Goal: Task Accomplishment & Management: Manage account settings

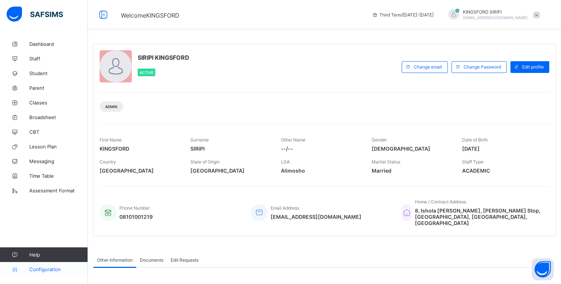
click at [48, 270] on span "Configuration" at bounding box center [58, 269] width 58 height 6
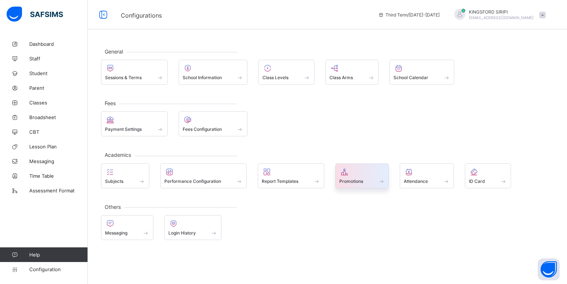
click at [356, 175] on div at bounding box center [363, 171] width 46 height 9
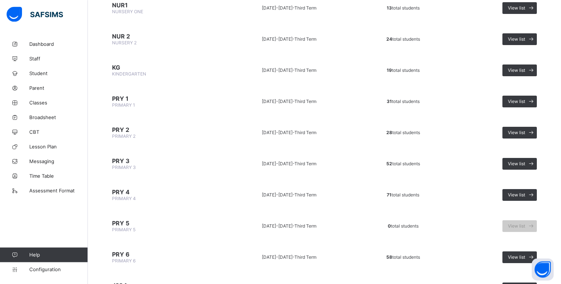
scroll to position [162, 0]
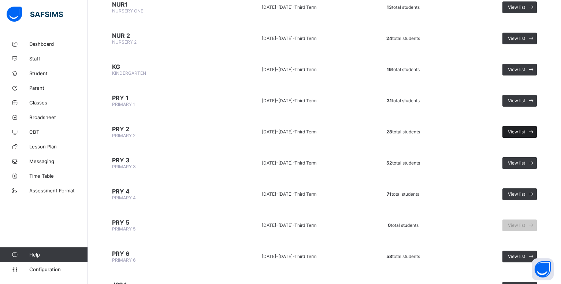
click at [520, 136] on div "View list" at bounding box center [520, 132] width 34 height 12
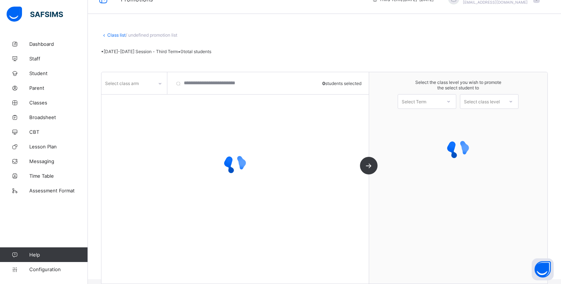
scroll to position [15, 0]
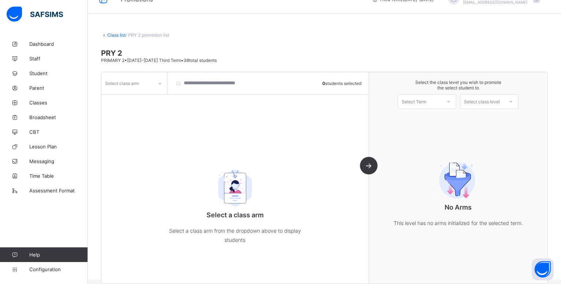
click at [159, 84] on icon at bounding box center [160, 83] width 4 height 7
click at [118, 99] on div "GRACE" at bounding box center [134, 98] width 65 height 11
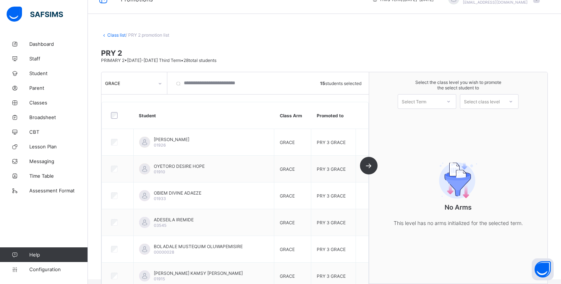
click at [451, 101] on icon at bounding box center [448, 101] width 4 height 7
click at [430, 130] on div "First Term [DATE]-[DATE]" at bounding box center [427, 137] width 58 height 17
click at [512, 101] on div at bounding box center [510, 101] width 13 height 12
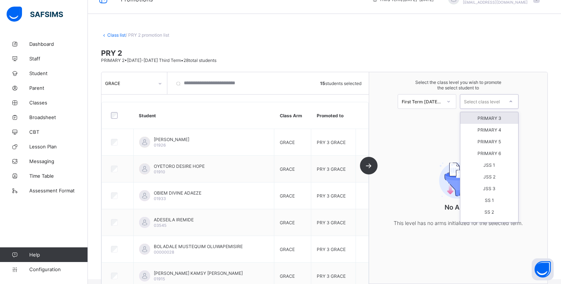
click at [494, 118] on div "PRIMARY 3" at bounding box center [489, 118] width 58 height 12
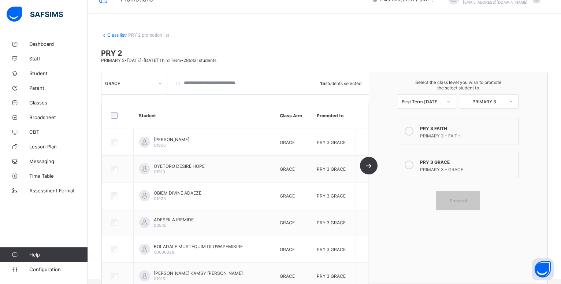
click at [439, 162] on div "PRY 3 GRACE" at bounding box center [467, 161] width 95 height 7
click at [464, 203] on span "Proceed" at bounding box center [458, 200] width 17 height 5
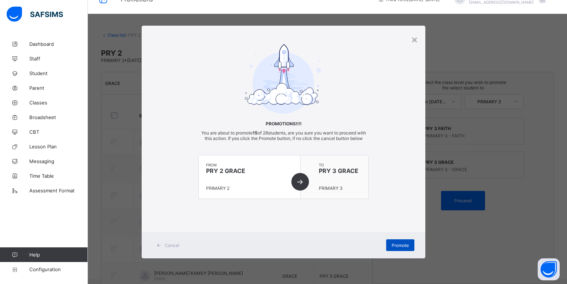
click at [399, 248] on span "Promote" at bounding box center [400, 244] width 17 height 5
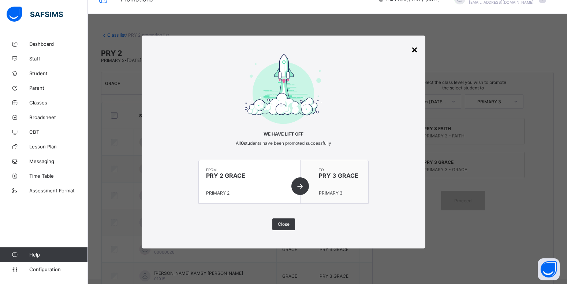
click at [415, 50] on div "×" at bounding box center [414, 49] width 7 height 12
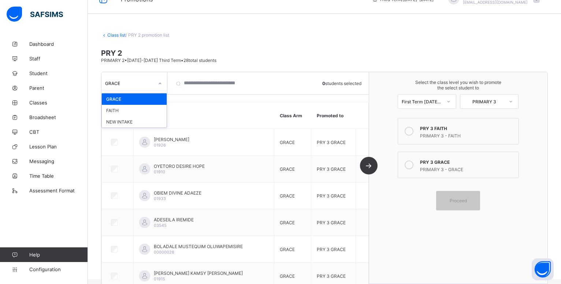
click at [162, 83] on icon at bounding box center [160, 83] width 4 height 7
click at [122, 112] on div "FAITH" at bounding box center [134, 110] width 65 height 11
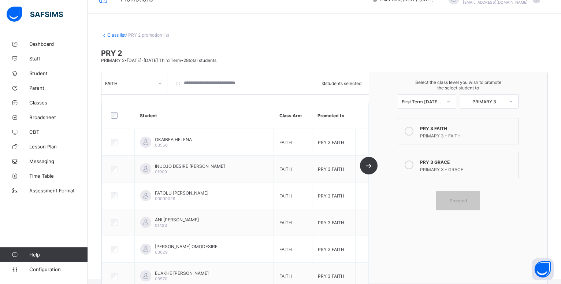
click at [197, 123] on th "Student" at bounding box center [204, 115] width 140 height 27
click at [182, 112] on th "Student" at bounding box center [204, 115] width 140 height 27
click at [117, 35] on link "Class list" at bounding box center [116, 34] width 18 height 5
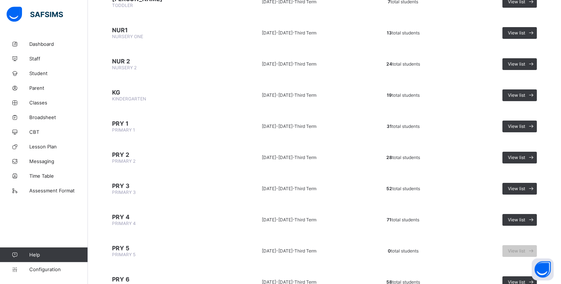
scroll to position [137, 0]
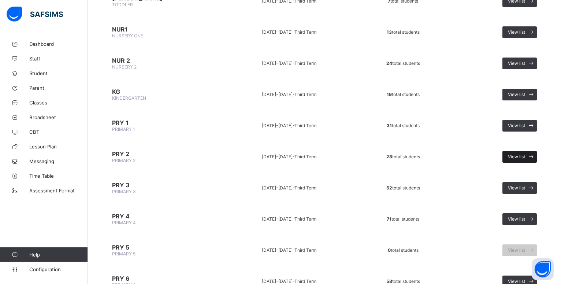
click at [519, 156] on span "View list" at bounding box center [516, 156] width 17 height 5
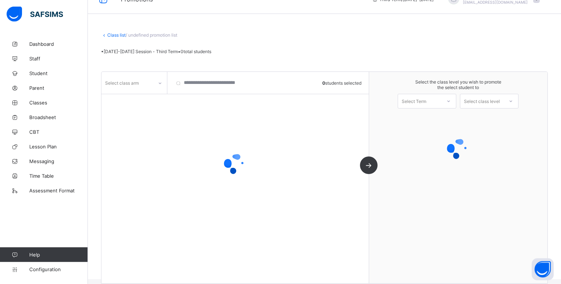
scroll to position [15, 0]
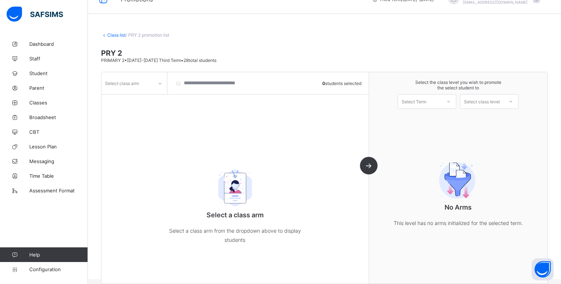
click at [159, 84] on icon at bounding box center [160, 83] width 4 height 7
click at [127, 99] on div "FAITH" at bounding box center [134, 98] width 65 height 11
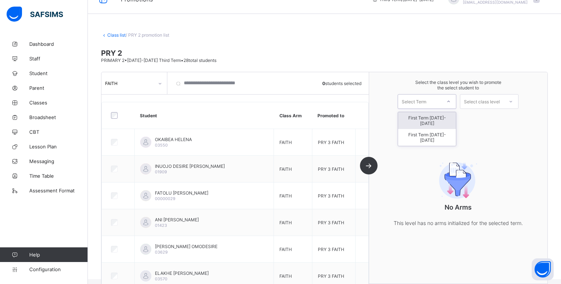
click at [426, 99] on div "Select Term" at bounding box center [414, 101] width 25 height 15
click at [444, 96] on div "Select Term" at bounding box center [427, 101] width 59 height 15
click at [436, 130] on div "First Term [DATE]-[DATE]" at bounding box center [427, 137] width 58 height 17
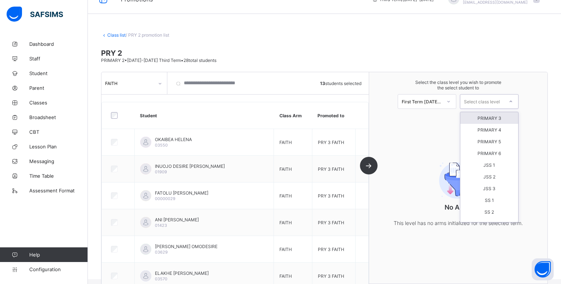
click at [500, 100] on div "Select class level" at bounding box center [482, 101] width 36 height 15
click at [492, 118] on div "PRIMARY 3" at bounding box center [489, 118] width 58 height 12
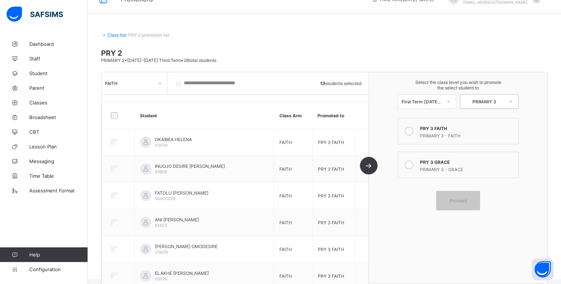
click at [160, 82] on icon at bounding box center [160, 83] width 4 height 7
click at [148, 60] on span "PRIMARY 2 • [DATE]-[DATE] Third Term • 28 total students" at bounding box center [158, 60] width 115 height 5
click at [170, 63] on span at bounding box center [324, 65] width 447 height 4
click at [175, 59] on span "PRIMARY 2 • [DATE]-[DATE] Third Term • 28 total students" at bounding box center [158, 60] width 115 height 5
click at [180, 62] on span "PRIMARY 2 • [DATE]-[DATE] Third Term • 28 total students" at bounding box center [158, 60] width 115 height 5
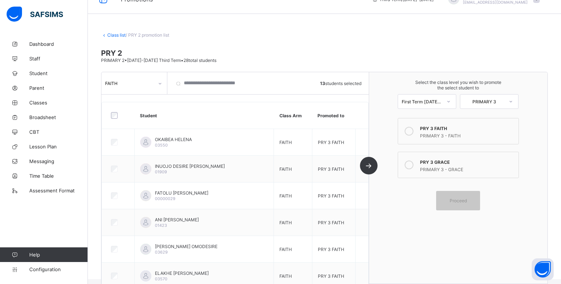
click at [128, 62] on span "PRIMARY 2 • [DATE]-[DATE] Third Term • 28 total students" at bounding box center [158, 60] width 115 height 5
click at [126, 60] on span "PRIMARY 2 • [DATE]-[DATE] Third Term • 28 total students" at bounding box center [158, 60] width 115 height 5
click at [159, 83] on icon at bounding box center [160, 83] width 4 height 7
click at [513, 100] on div at bounding box center [510, 101] width 13 height 12
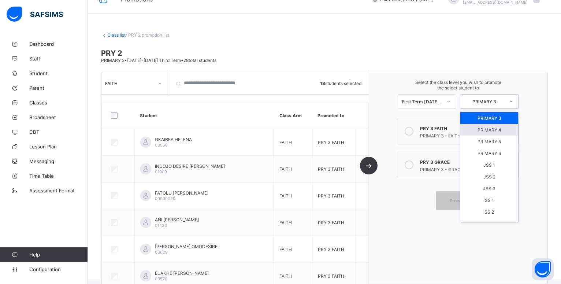
click at [493, 127] on div "PRIMARY 4" at bounding box center [489, 130] width 58 height 12
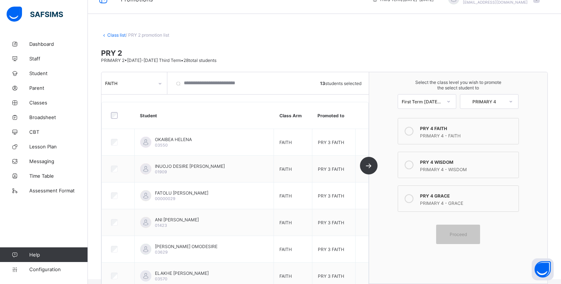
click at [414, 130] on icon at bounding box center [409, 131] width 9 height 9
click at [460, 232] on span "Proceed" at bounding box center [458, 233] width 17 height 5
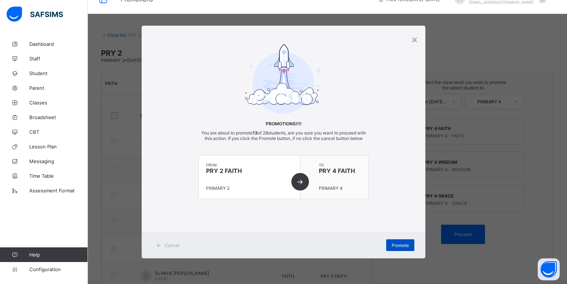
click at [398, 247] on span "Promote" at bounding box center [400, 244] width 17 height 5
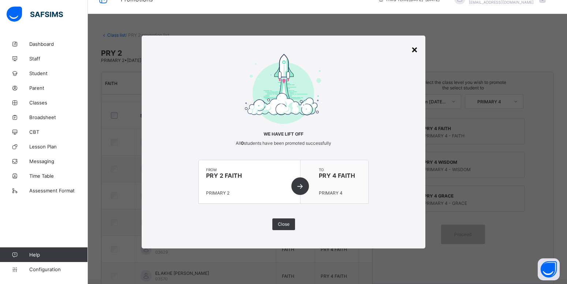
click at [417, 49] on div "×" at bounding box center [414, 49] width 7 height 12
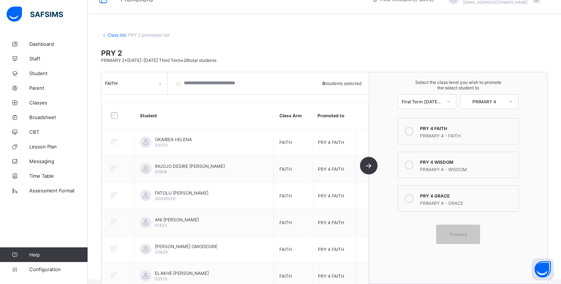
click at [160, 84] on icon at bounding box center [160, 83] width 3 height 1
click at [160, 84] on icon at bounding box center [160, 83] width 4 height 7
click at [40, 103] on span "Classes" at bounding box center [58, 103] width 59 height 6
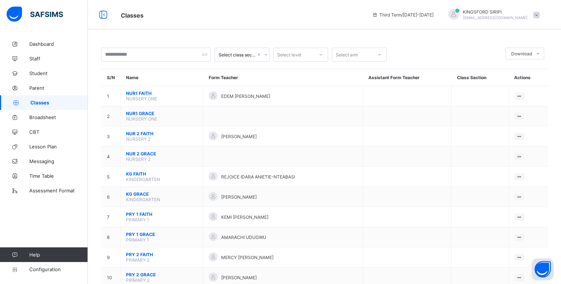
click at [264, 55] on icon at bounding box center [266, 54] width 4 height 7
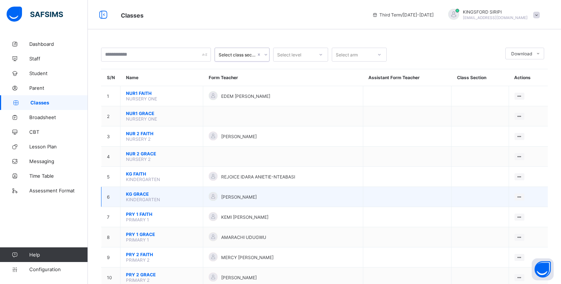
click at [136, 197] on span "KG GRACE" at bounding box center [161, 193] width 71 height 5
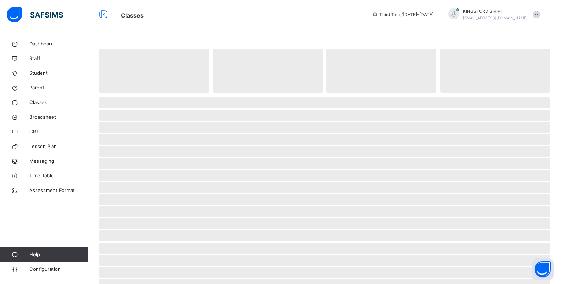
click at [136, 206] on span "‌" at bounding box center [324, 211] width 451 height 11
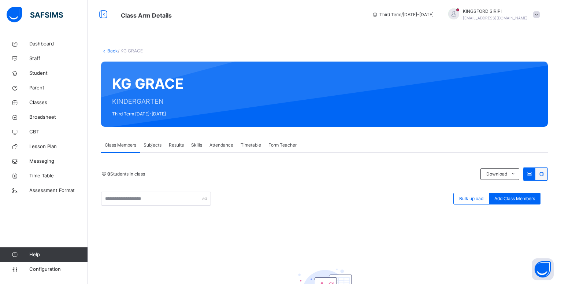
click at [125, 145] on span "Class Members" at bounding box center [121, 145] width 32 height 7
click at [164, 144] on div "Subjects" at bounding box center [152, 145] width 25 height 15
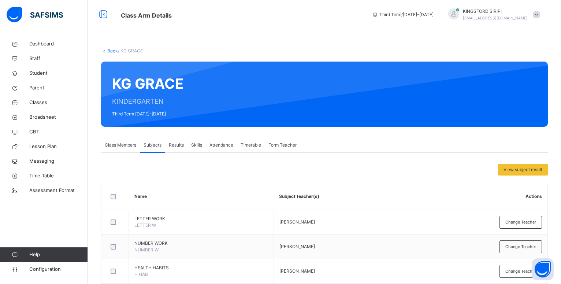
click at [196, 142] on span "Skills" at bounding box center [196, 145] width 11 height 7
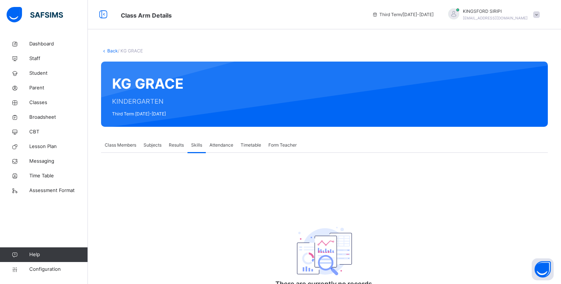
click at [214, 143] on span "Attendance" at bounding box center [222, 145] width 24 height 7
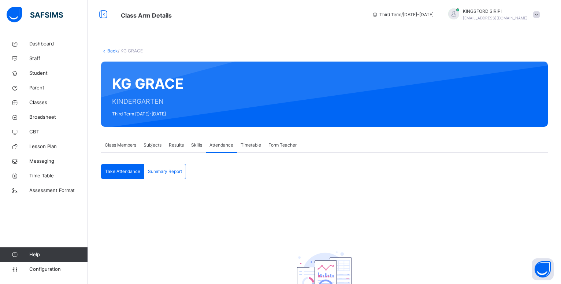
click at [116, 149] on div "Class Members" at bounding box center [120, 145] width 39 height 15
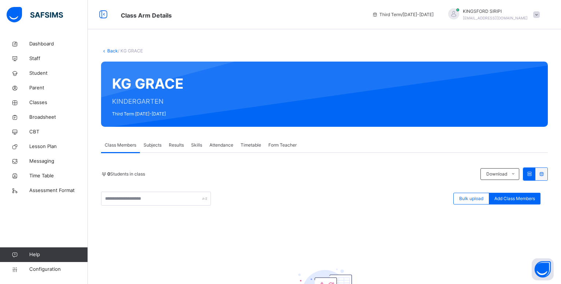
click at [116, 149] on div "Class Members" at bounding box center [120, 145] width 39 height 15
click at [52, 270] on span "Configuration" at bounding box center [58, 269] width 58 height 7
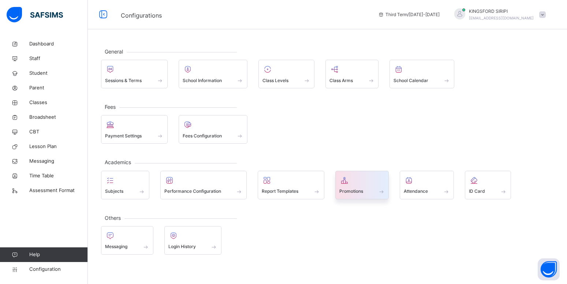
click at [354, 184] on div at bounding box center [363, 180] width 46 height 11
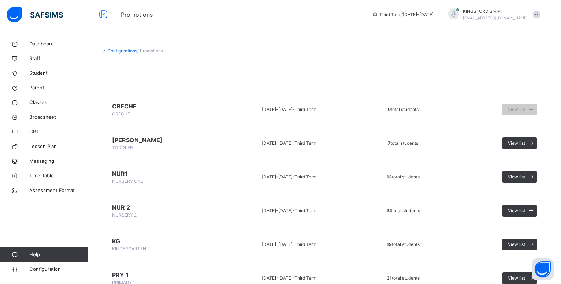
click at [150, 52] on span "/ Promotions" at bounding box center [150, 50] width 26 height 5
click at [147, 51] on span "/ Promotions" at bounding box center [150, 50] width 26 height 5
click at [151, 52] on span "/ Promotions" at bounding box center [150, 50] width 26 height 5
click at [115, 51] on link "Configurations" at bounding box center [122, 50] width 30 height 5
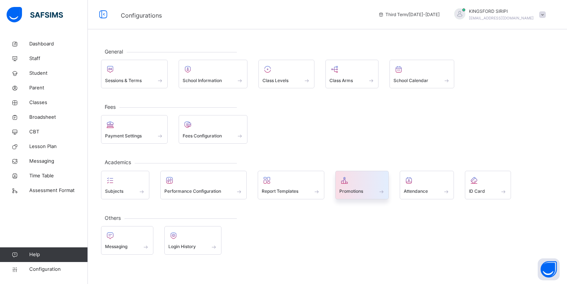
click at [351, 184] on div at bounding box center [363, 180] width 46 height 11
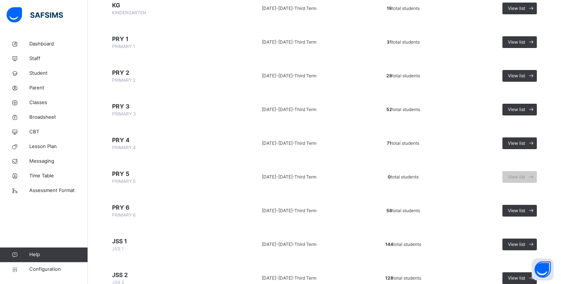
scroll to position [237, 0]
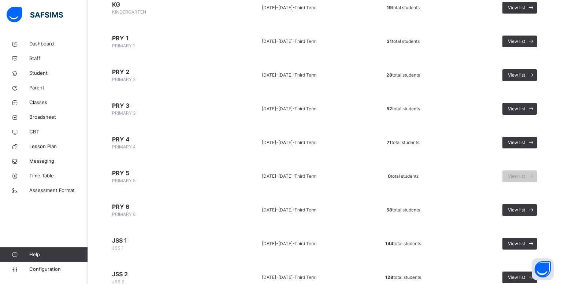
click at [125, 104] on span "PRY 3" at bounding box center [162, 105] width 101 height 9
click at [532, 107] on span at bounding box center [531, 109] width 12 height 12
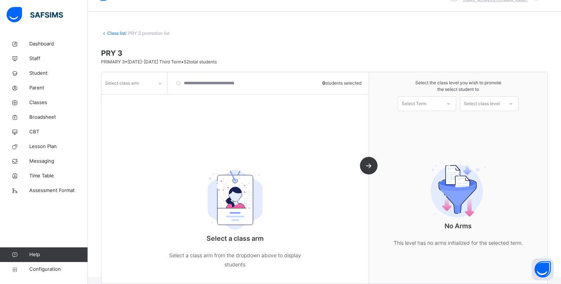
click at [160, 84] on icon at bounding box center [160, 83] width 3 height 1
click at [115, 111] on div "FAITH" at bounding box center [134, 112] width 65 height 12
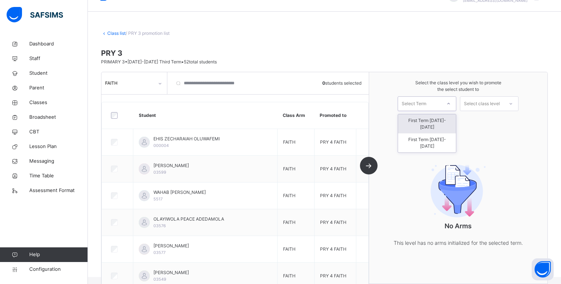
click at [451, 103] on icon at bounding box center [448, 103] width 4 height 7
click at [429, 122] on div "First Term [DATE]-[DATE]" at bounding box center [427, 123] width 58 height 19
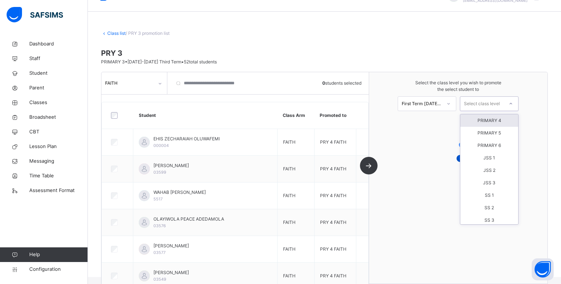
click at [495, 104] on div "Select class level" at bounding box center [482, 103] width 36 height 15
click at [494, 144] on div "PRIMARY 6" at bounding box center [489, 145] width 58 height 12
click at [513, 103] on icon at bounding box center [511, 103] width 4 height 7
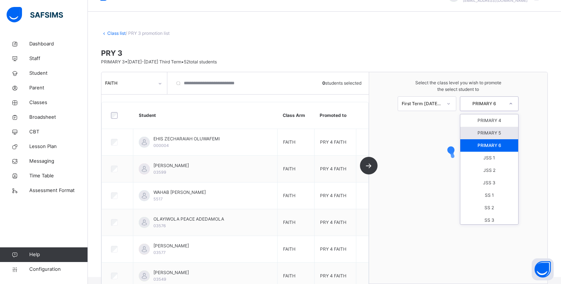
click at [455, 102] on div at bounding box center [448, 103] width 13 height 12
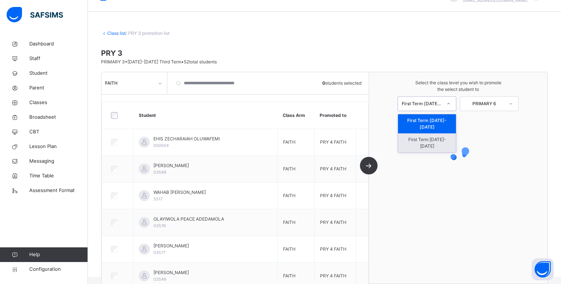
click at [441, 133] on div "First Term [DATE]-[DATE]" at bounding box center [427, 142] width 58 height 19
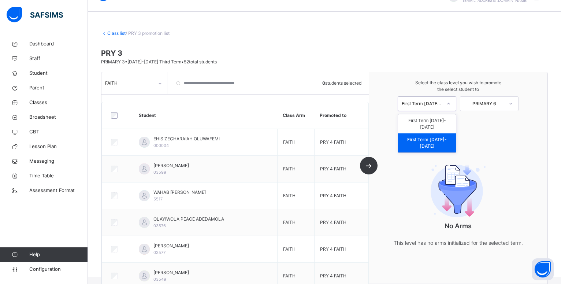
click at [451, 104] on icon at bounding box center [448, 103] width 4 height 7
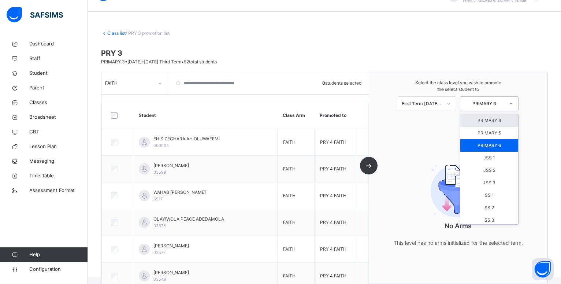
click at [499, 103] on div "PRIMARY 6" at bounding box center [484, 103] width 40 height 7
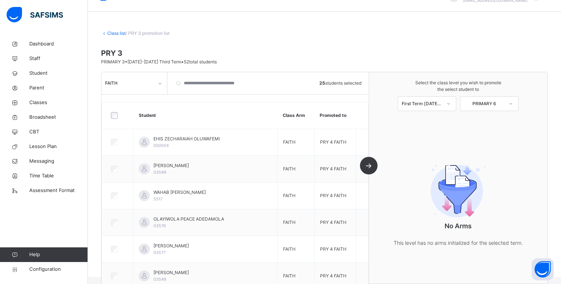
click at [451, 103] on icon at bounding box center [448, 103] width 4 height 7
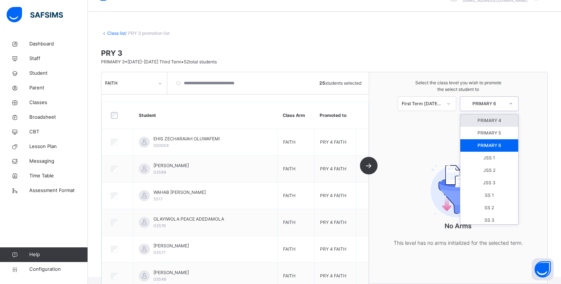
click at [512, 103] on div at bounding box center [510, 103] width 13 height 12
click at [499, 147] on div "PRIMARY 6" at bounding box center [489, 145] width 58 height 12
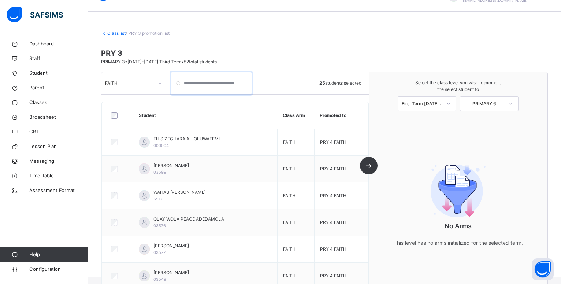
click at [180, 84] on input "search" at bounding box center [211, 83] width 81 height 22
click at [177, 83] on input "search" at bounding box center [211, 83] width 81 height 22
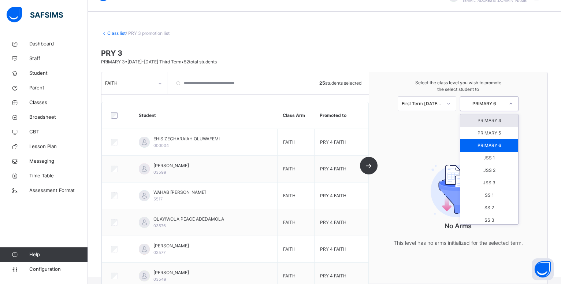
click at [518, 103] on div at bounding box center [510, 103] width 13 height 12
click at [494, 120] on div "PRIMARY 4" at bounding box center [489, 120] width 58 height 12
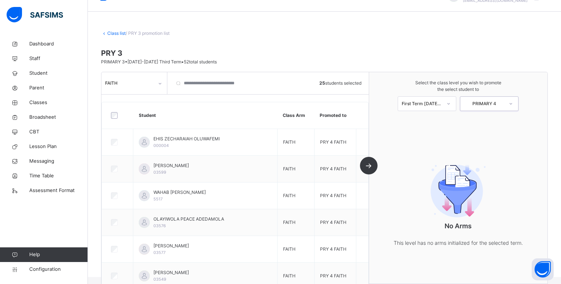
click at [517, 99] on div at bounding box center [510, 103] width 13 height 12
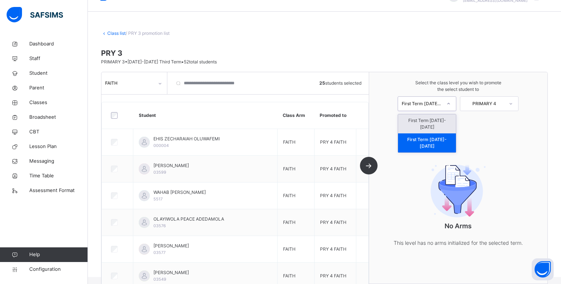
click at [442, 103] on div "First Term [DATE]-[DATE]" at bounding box center [422, 103] width 40 height 7
click at [443, 119] on div "First Term [DATE]-[DATE]" at bounding box center [427, 123] width 58 height 19
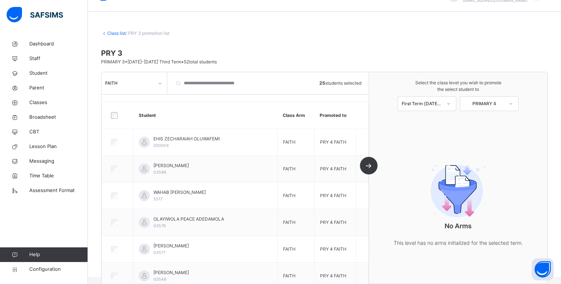
click at [115, 38] on div "Class list / PRY 3 promotion list PRY 3 PRIMARY 3 • [DATE]-[DATE] Third Term • …" at bounding box center [324, 148] width 473 height 258
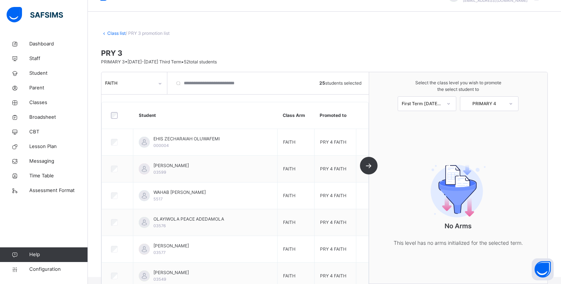
click at [218, 49] on span "PRY 3" at bounding box center [324, 53] width 447 height 11
click at [120, 35] on link "Class list" at bounding box center [116, 32] width 18 height 5
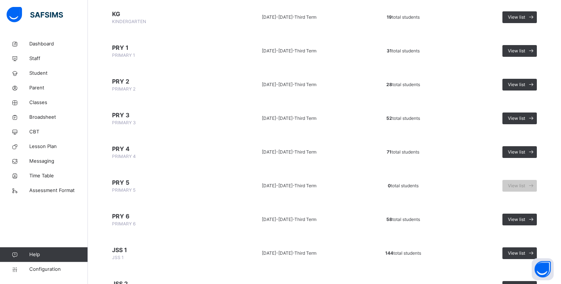
scroll to position [231, 0]
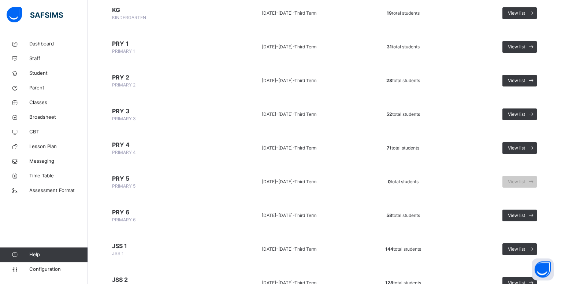
click at [133, 78] on span "PRY 2" at bounding box center [162, 77] width 101 height 9
click at [518, 77] on div "View list" at bounding box center [520, 81] width 34 height 12
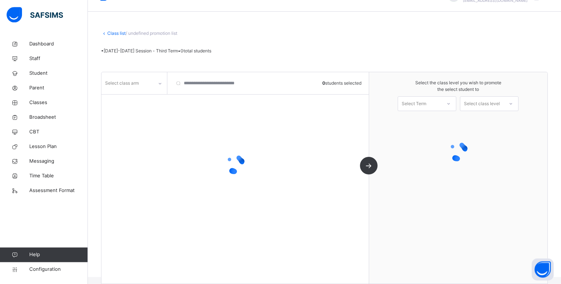
scroll to position [18, 0]
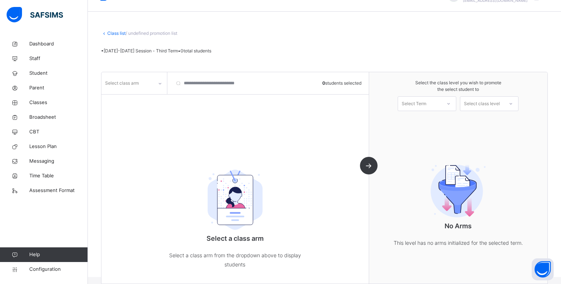
click at [119, 33] on link "Class list" at bounding box center [116, 32] width 18 height 5
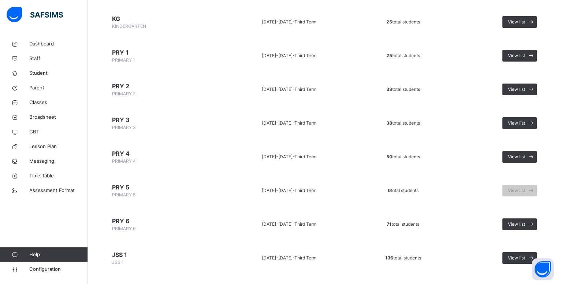
scroll to position [228, 0]
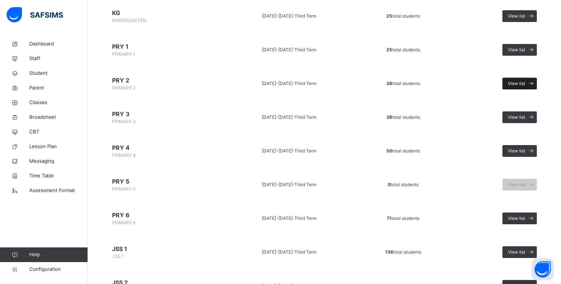
click at [525, 81] on span "View list" at bounding box center [516, 83] width 17 height 7
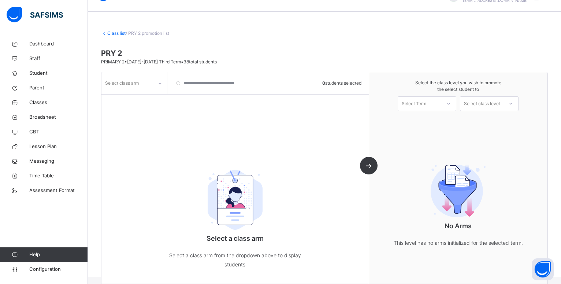
click at [160, 84] on icon at bounding box center [160, 83] width 3 height 1
click at [122, 111] on div "GRACE" at bounding box center [134, 112] width 65 height 12
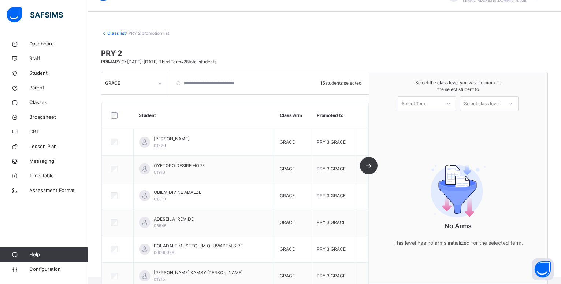
click at [451, 103] on icon at bounding box center [448, 103] width 4 height 7
click at [434, 133] on div "First Term [DATE]-[DATE]" at bounding box center [427, 142] width 58 height 19
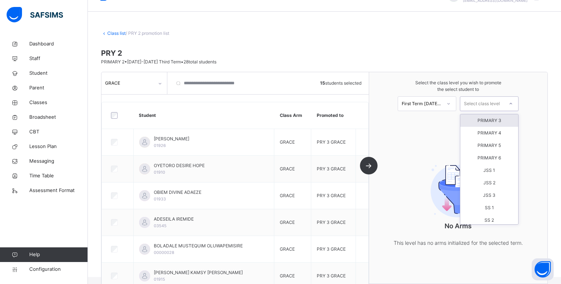
click at [513, 103] on icon at bounding box center [511, 103] width 4 height 7
click at [497, 132] on div "PRIMARY 4" at bounding box center [489, 133] width 58 height 12
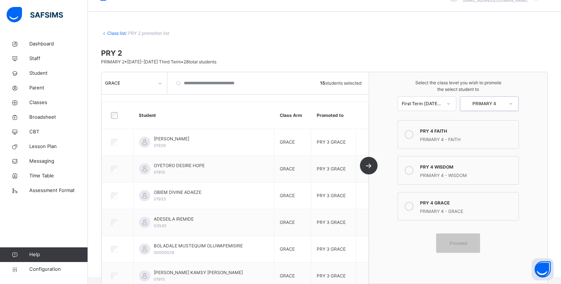
click at [438, 210] on div "PRIMARY 4 - GRACE" at bounding box center [467, 210] width 95 height 8
click at [467, 240] on span "Proceed" at bounding box center [458, 243] width 17 height 7
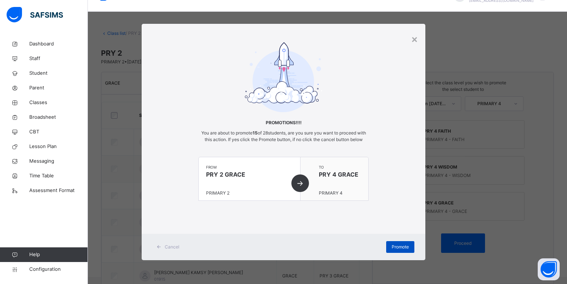
click at [399, 249] on span "Promote" at bounding box center [400, 247] width 17 height 7
click at [400, 248] on span "Promote" at bounding box center [400, 247] width 17 height 7
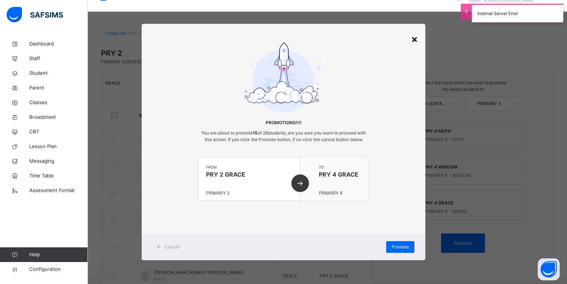
click at [413, 34] on div "×" at bounding box center [414, 38] width 7 height 15
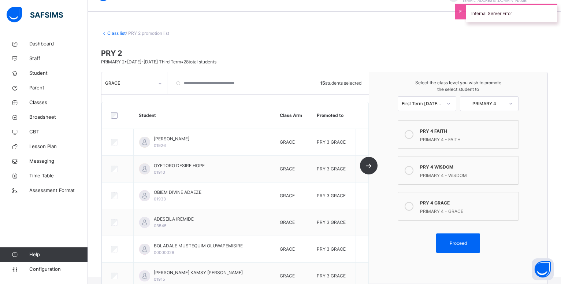
click at [115, 35] on link "Class list" at bounding box center [116, 32] width 18 height 5
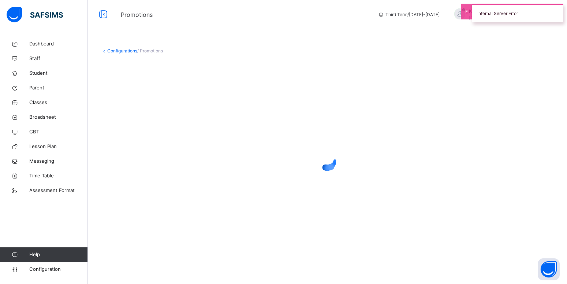
click at [115, 35] on div "Configurations / Promotions" at bounding box center [327, 142] width 479 height 284
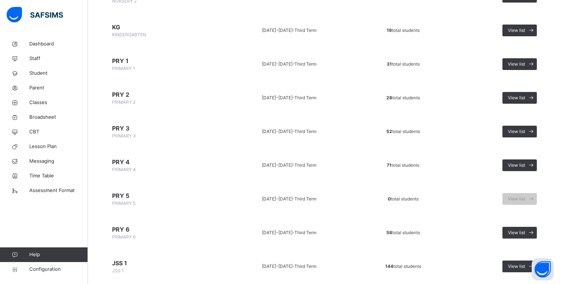
scroll to position [215, 0]
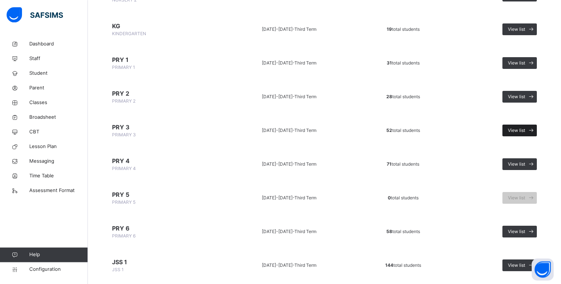
click at [533, 128] on span at bounding box center [531, 131] width 12 height 12
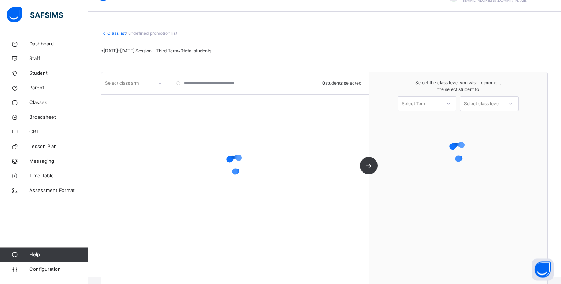
scroll to position [18, 0]
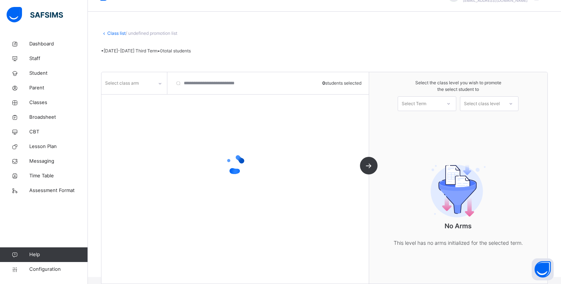
click at [141, 33] on span "/ undefined promotion list" at bounding box center [152, 32] width 52 height 5
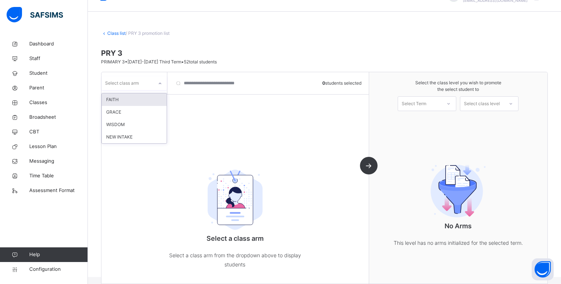
click at [159, 82] on icon at bounding box center [160, 83] width 4 height 7
click at [118, 105] on div "FAITH" at bounding box center [134, 99] width 65 height 12
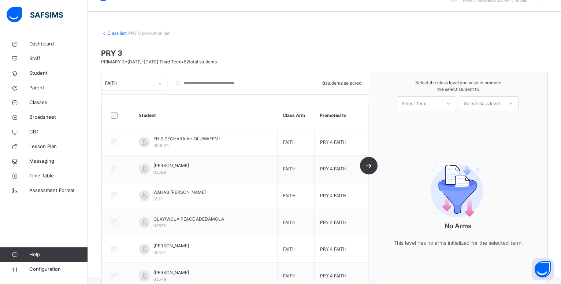
click at [110, 112] on div at bounding box center [118, 115] width 16 height 7
click at [518, 102] on div at bounding box center [510, 103] width 13 height 12
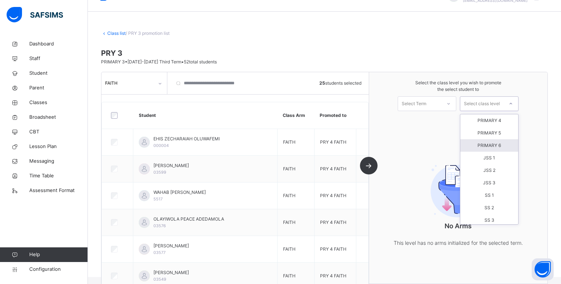
click at [499, 145] on div "PRIMARY 6" at bounding box center [489, 145] width 58 height 12
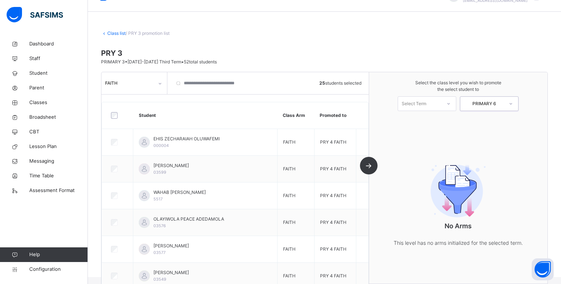
click at [513, 103] on icon at bounding box center [511, 103] width 4 height 7
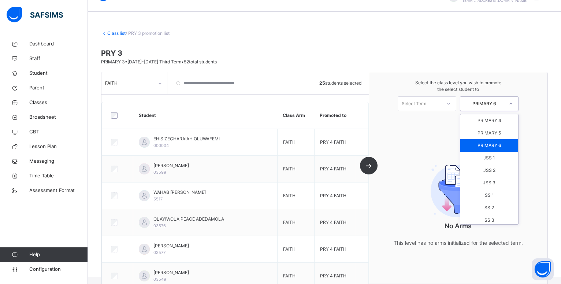
click at [495, 145] on div "PRIMARY 6" at bounding box center [489, 145] width 58 height 12
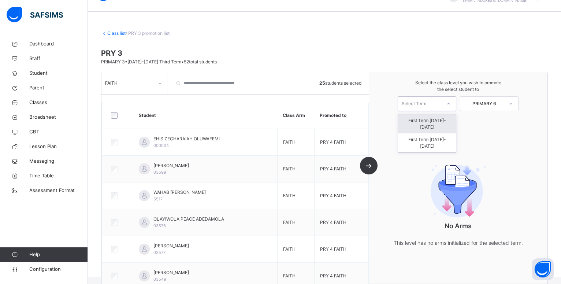
click at [451, 105] on icon at bounding box center [448, 103] width 4 height 7
click at [441, 133] on div "First Term [DATE]-[DATE]" at bounding box center [427, 142] width 58 height 19
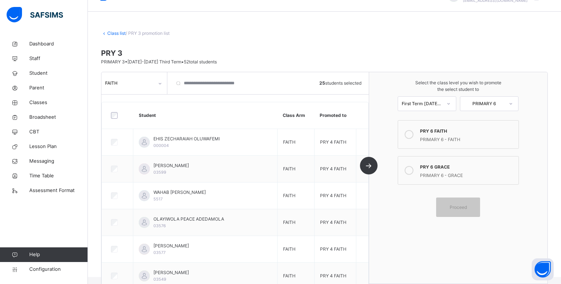
click at [455, 168] on div "PRY 6 GRACE" at bounding box center [467, 166] width 95 height 8
click at [467, 204] on div "Proceed" at bounding box center [458, 206] width 44 height 19
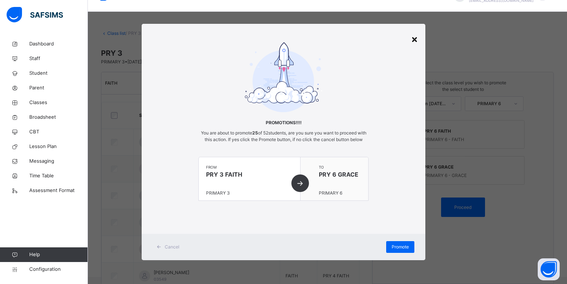
click at [415, 39] on div "×" at bounding box center [414, 38] width 7 height 15
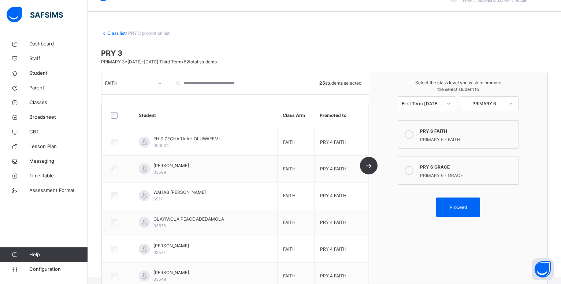
click at [448, 135] on div "PRIMARY 6 - FAITH" at bounding box center [467, 138] width 95 height 8
click at [464, 206] on span "Proceed" at bounding box center [458, 207] width 17 height 7
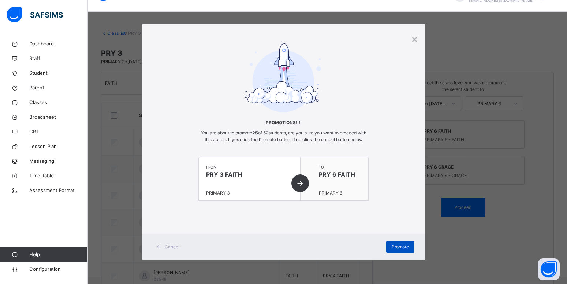
click at [403, 250] on span "Promote" at bounding box center [400, 247] width 17 height 7
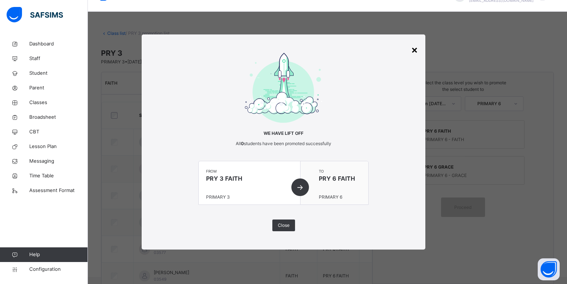
click at [413, 51] on div "×" at bounding box center [414, 49] width 7 height 15
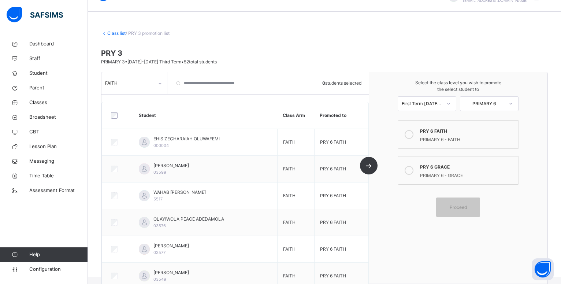
click at [117, 36] on link "Class list" at bounding box center [116, 32] width 18 height 5
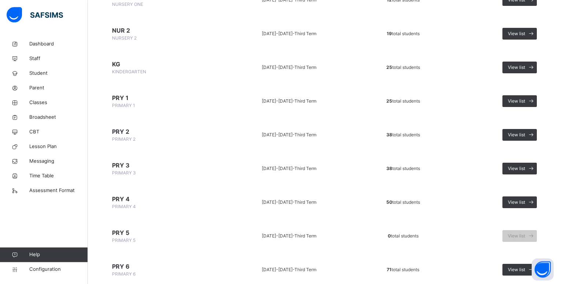
scroll to position [178, 0]
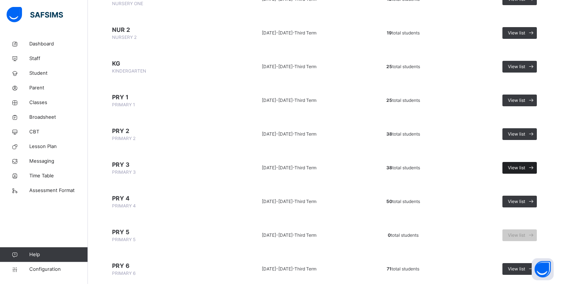
click at [533, 164] on span at bounding box center [531, 168] width 12 height 12
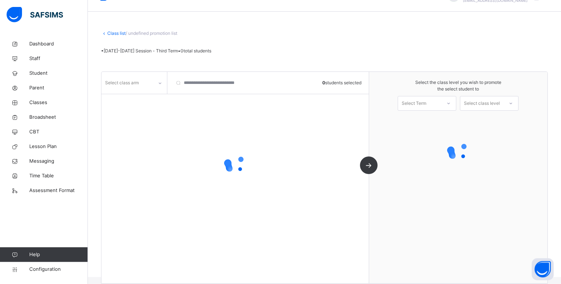
scroll to position [18, 0]
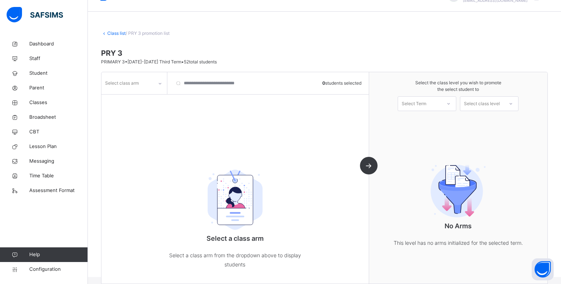
click at [162, 86] on icon at bounding box center [160, 83] width 4 height 7
click at [118, 113] on div "GRACE" at bounding box center [134, 112] width 65 height 12
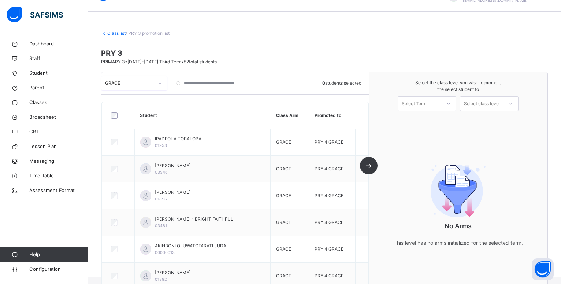
click at [451, 102] on icon at bounding box center [448, 103] width 4 height 7
click at [436, 134] on div "First Term [DATE]-[DATE]" at bounding box center [427, 142] width 58 height 19
click at [513, 103] on icon at bounding box center [511, 103] width 4 height 7
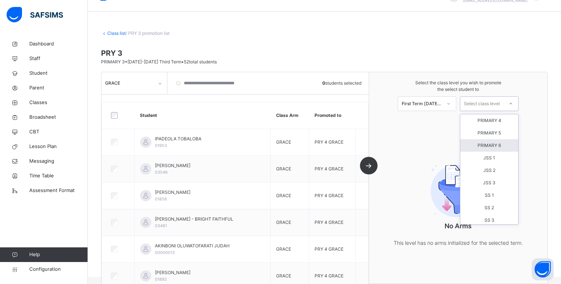
click at [111, 114] on div at bounding box center [119, 115] width 18 height 7
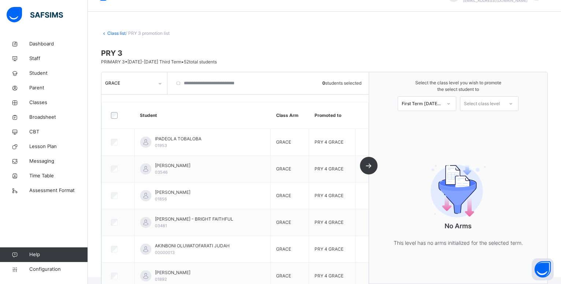
click at [111, 114] on div at bounding box center [119, 115] width 18 height 7
click at [114, 120] on div at bounding box center [119, 115] width 22 height 15
click at [179, 83] on input "search" at bounding box center [211, 83] width 81 height 22
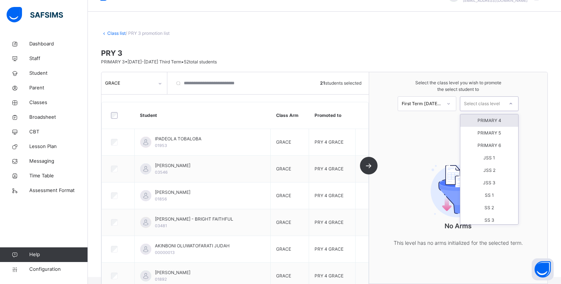
click at [497, 103] on div "Select class level" at bounding box center [482, 103] width 36 height 15
click at [495, 144] on div "PRIMARY 6" at bounding box center [489, 145] width 58 height 12
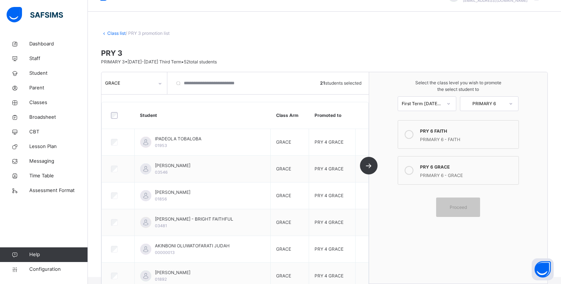
click at [425, 167] on div "PRY 6 GRACE" at bounding box center [467, 166] width 95 height 8
click at [462, 211] on div "Proceed" at bounding box center [458, 206] width 44 height 19
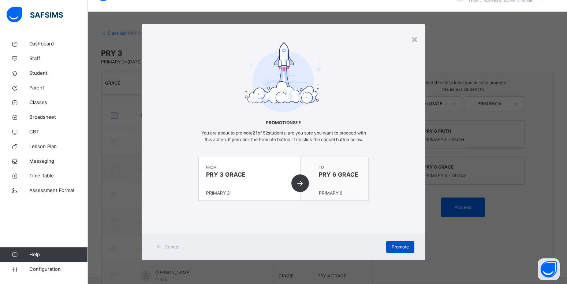
click at [395, 250] on span "Promote" at bounding box center [400, 247] width 17 height 7
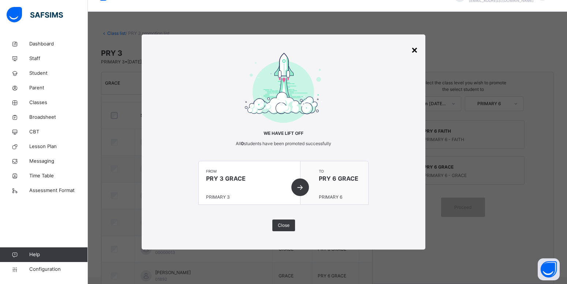
click at [417, 47] on div "×" at bounding box center [414, 49] width 7 height 15
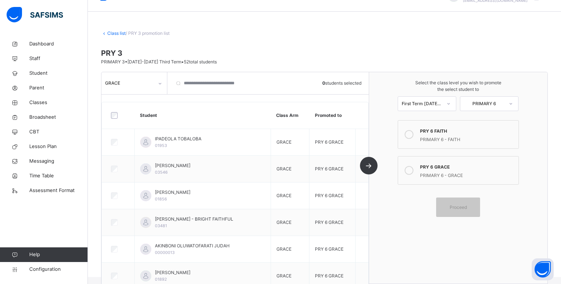
click at [111, 36] on div "Class list / PRY 3 promotion list" at bounding box center [324, 33] width 447 height 7
click at [116, 33] on link "Class list" at bounding box center [116, 32] width 18 height 5
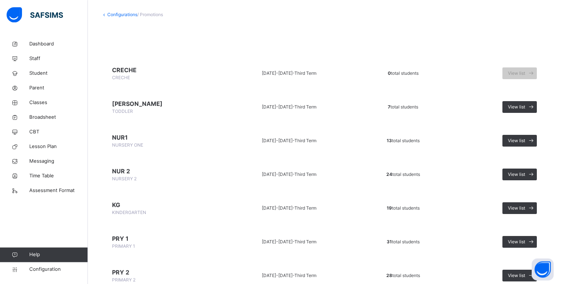
scroll to position [43, 0]
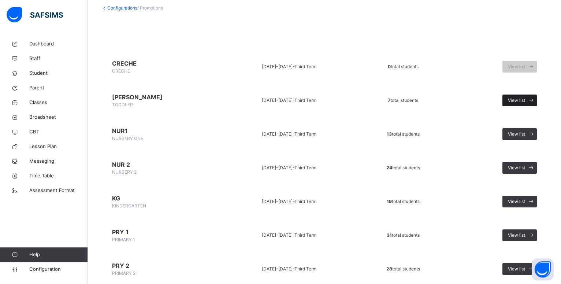
click at [525, 100] on span "View list" at bounding box center [516, 100] width 17 height 7
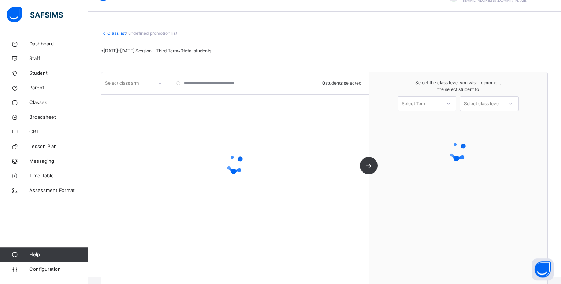
scroll to position [18, 0]
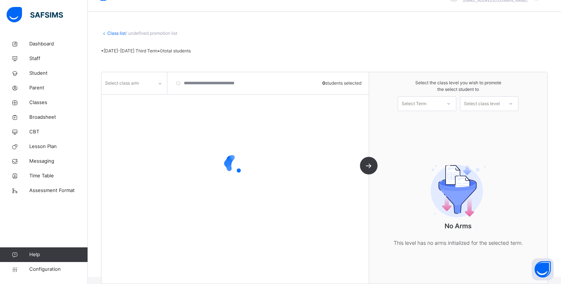
click at [156, 52] on span "• [DATE]-[DATE] Third Term • 0 total students" at bounding box center [146, 50] width 90 height 5
click at [147, 51] on span "[PERSON_NAME]" at bounding box center [324, 53] width 447 height 11
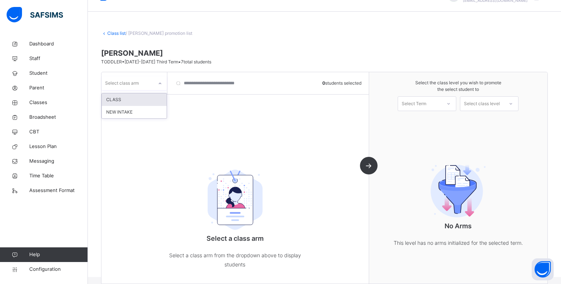
click at [158, 81] on icon at bounding box center [160, 83] width 4 height 7
click at [123, 102] on div "CLASS" at bounding box center [134, 99] width 65 height 12
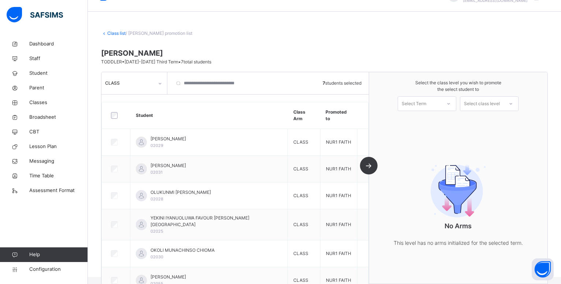
click at [450, 104] on div at bounding box center [448, 103] width 13 height 12
click at [438, 133] on div "First Term [DATE]-[DATE]" at bounding box center [427, 142] width 58 height 19
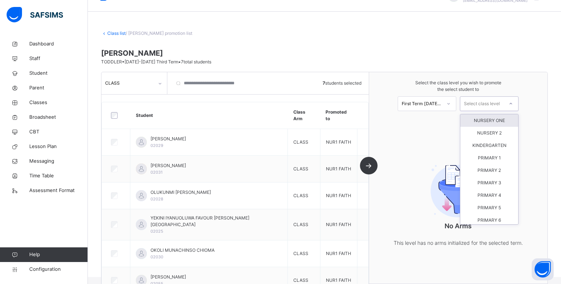
click at [513, 102] on icon at bounding box center [511, 103] width 4 height 7
click at [494, 133] on div "NURSERY 2" at bounding box center [489, 133] width 58 height 12
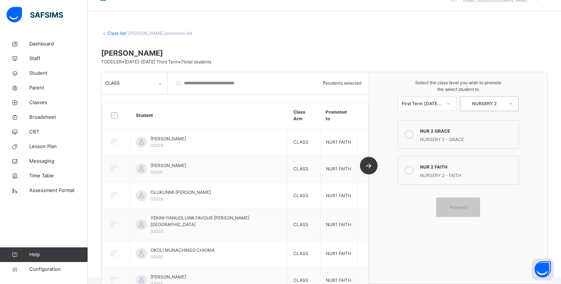
click at [413, 170] on icon at bounding box center [409, 170] width 9 height 9
click at [466, 208] on span "Proceed" at bounding box center [458, 207] width 17 height 7
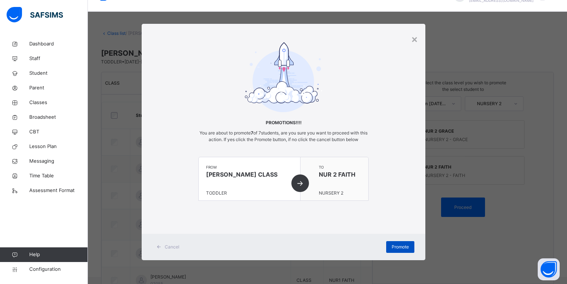
click at [398, 248] on span "Promote" at bounding box center [400, 247] width 17 height 7
click at [414, 40] on div "×" at bounding box center [414, 38] width 7 height 15
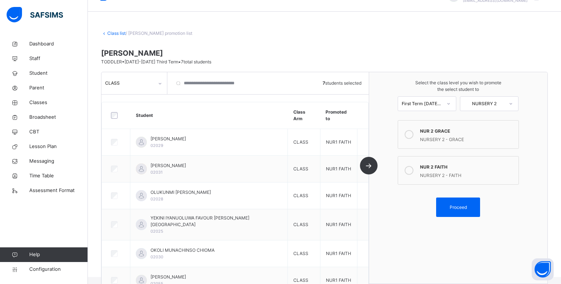
click at [456, 135] on div "NURSERY 2 - GRACE" at bounding box center [467, 138] width 95 height 8
click at [461, 207] on span "Proceed" at bounding box center [458, 207] width 17 height 7
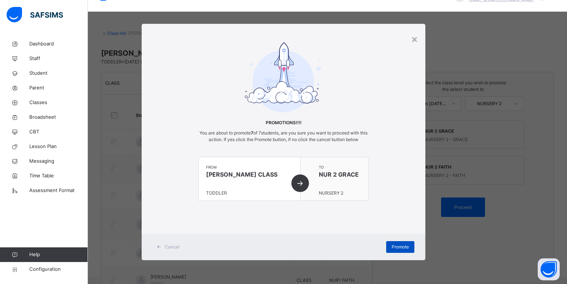
click at [406, 247] on span "Promote" at bounding box center [400, 247] width 17 height 7
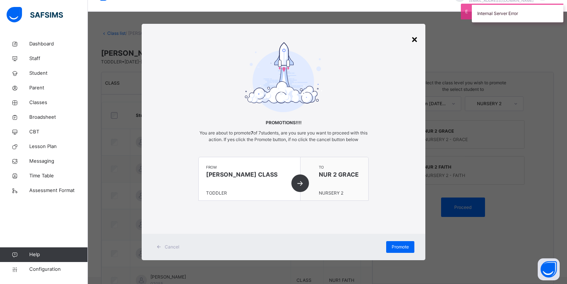
click at [413, 41] on div "×" at bounding box center [414, 38] width 7 height 15
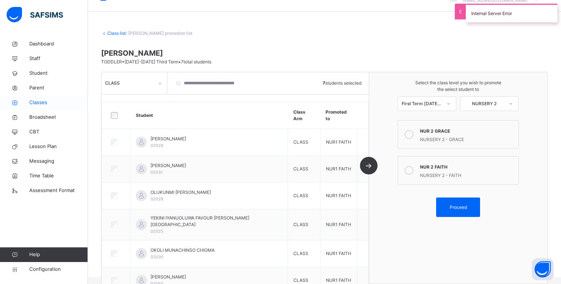
click at [40, 97] on link "Classes" at bounding box center [44, 102] width 88 height 15
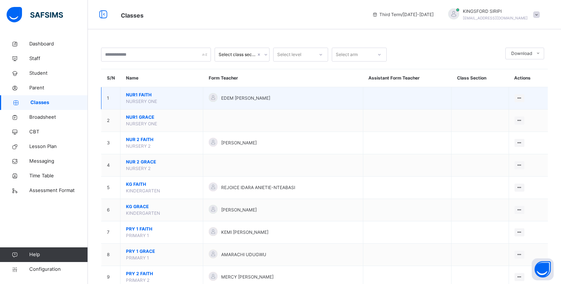
click at [158, 105] on td "NUR1 FAITH NURSERY ONE" at bounding box center [162, 98] width 83 height 22
click at [145, 105] on td "NUR1 FAITH NURSERY ONE" at bounding box center [162, 98] width 83 height 22
click at [142, 98] on span "NUR1 FAITH" at bounding box center [161, 95] width 71 height 7
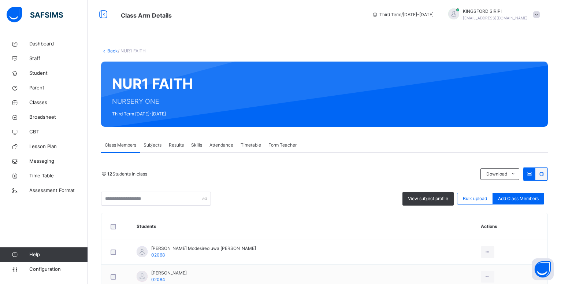
click at [288, 144] on span "Form Teacher" at bounding box center [282, 145] width 28 height 7
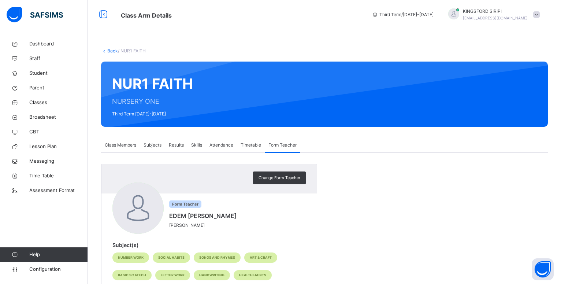
click at [114, 144] on span "Class Members" at bounding box center [121, 145] width 32 height 7
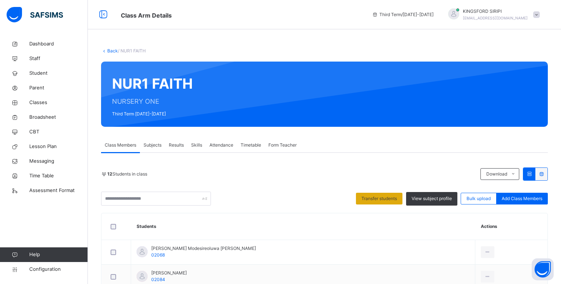
click at [393, 201] on span "Transfer students" at bounding box center [380, 198] width 36 height 7
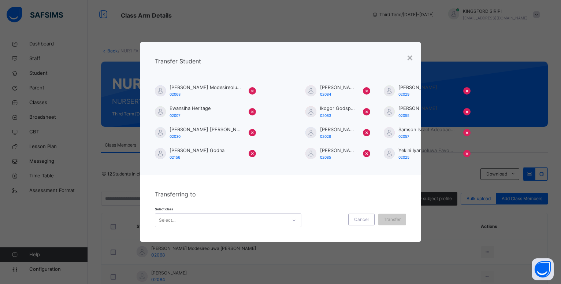
click at [197, 219] on div "Select..." at bounding box center [221, 219] width 132 height 11
click at [219, 219] on div "Select..." at bounding box center [221, 219] width 132 height 11
click at [292, 218] on icon at bounding box center [294, 219] width 4 height 7
click at [393, 219] on span "Transfer" at bounding box center [392, 219] width 17 height 7
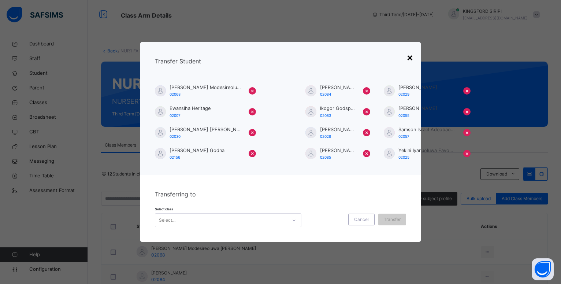
click at [411, 57] on div "×" at bounding box center [410, 56] width 7 height 15
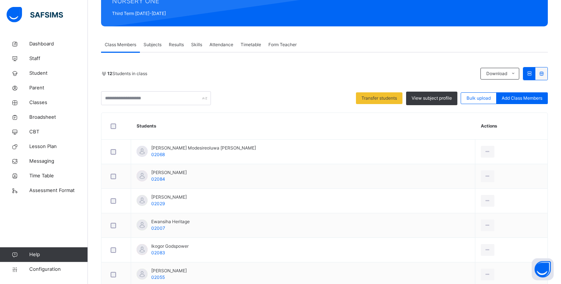
scroll to position [101, 0]
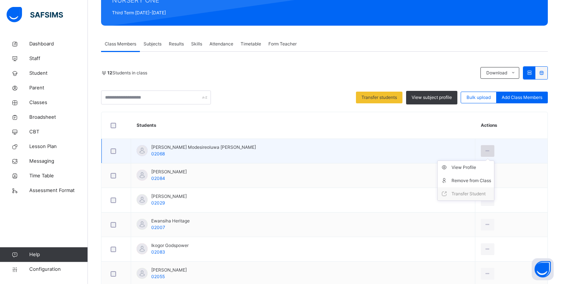
click at [485, 151] on icon at bounding box center [488, 151] width 6 height 7
click at [485, 150] on icon at bounding box center [488, 151] width 6 height 7
click at [465, 180] on div "Remove from Class" at bounding box center [472, 180] width 40 height 7
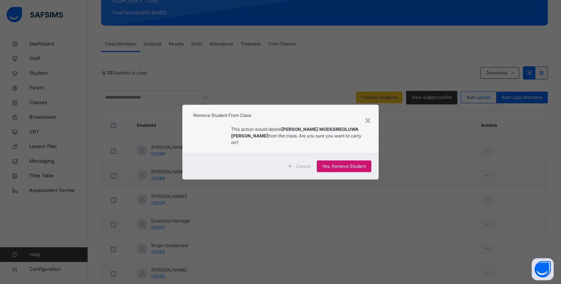
click at [337, 163] on span "Yes, Remove Student" at bounding box center [344, 166] width 44 height 7
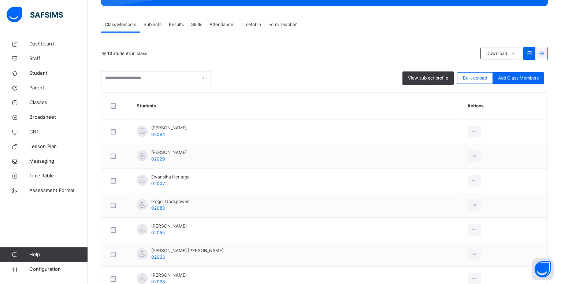
scroll to position [122, 0]
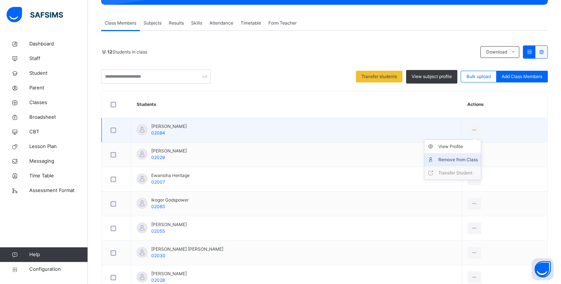
click at [468, 160] on div "Remove from Class" at bounding box center [458, 159] width 40 height 7
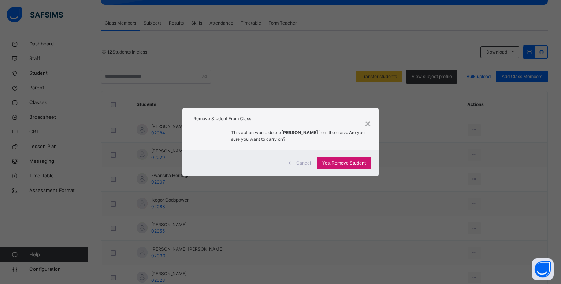
click at [368, 164] on div "Yes, Remove Student" at bounding box center [344, 163] width 55 height 12
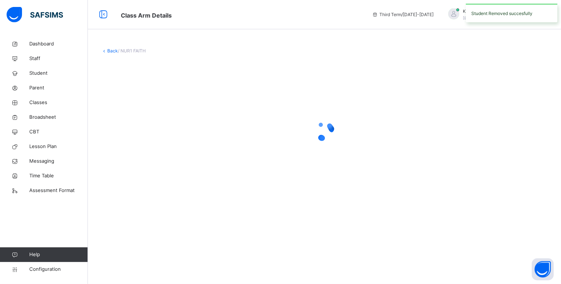
scroll to position [0, 0]
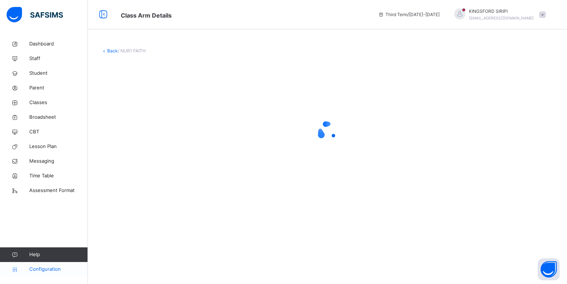
click at [51, 270] on span "Configuration" at bounding box center [58, 269] width 58 height 7
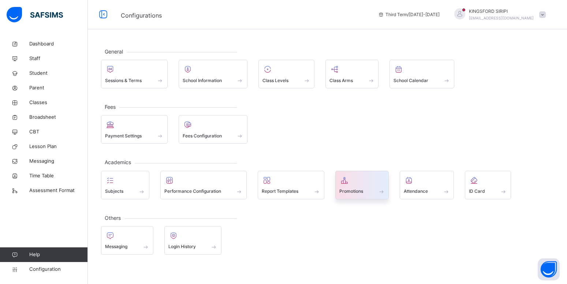
click at [358, 189] on span "Promotions" at bounding box center [352, 191] width 24 height 7
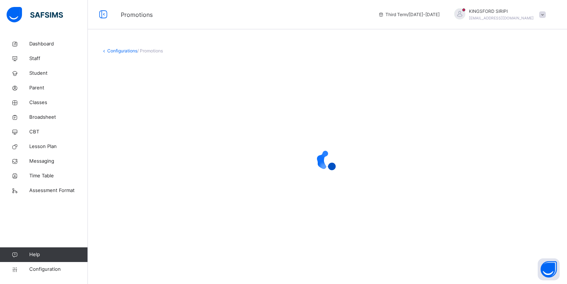
click at [148, 54] on div "Configurations / Promotions" at bounding box center [327, 51] width 453 height 7
click at [149, 50] on span "/ Promotions" at bounding box center [150, 50] width 26 height 5
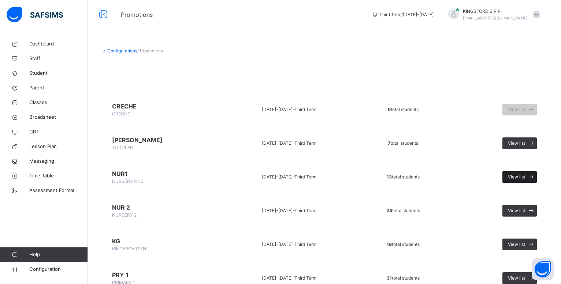
click at [518, 177] on span "View list" at bounding box center [516, 177] width 17 height 7
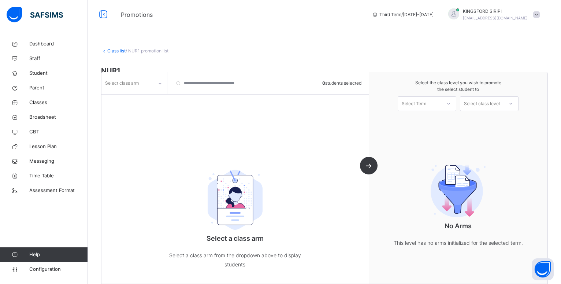
click at [159, 83] on icon at bounding box center [160, 83] width 4 height 7
click at [115, 111] on div "FAITH" at bounding box center [134, 112] width 65 height 12
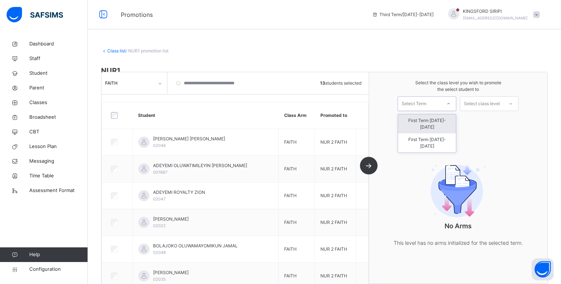
click at [451, 104] on icon at bounding box center [448, 103] width 4 height 7
click at [441, 133] on div "First Term [DATE]-[DATE]" at bounding box center [427, 142] width 58 height 19
click at [504, 104] on div "Select class level" at bounding box center [481, 103] width 43 height 11
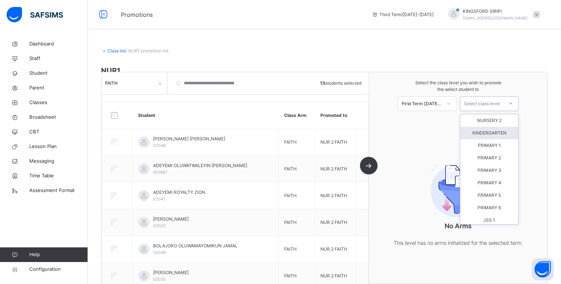
click at [488, 135] on div "KINDERGARTEN" at bounding box center [489, 133] width 58 height 12
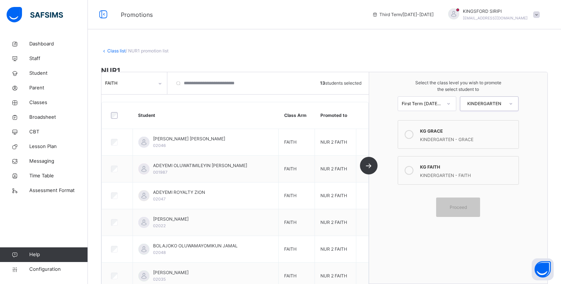
click at [414, 138] on icon at bounding box center [409, 134] width 9 height 9
click at [475, 210] on span "Proceed" at bounding box center [458, 207] width 33 height 7
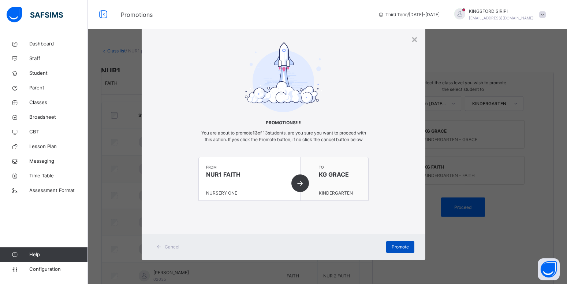
click at [396, 250] on span "Promote" at bounding box center [400, 247] width 17 height 7
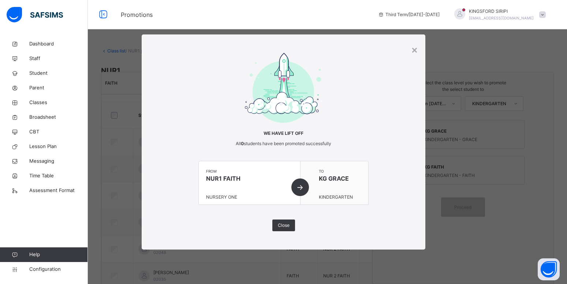
click at [419, 49] on div "× We have lift off All 0 students have been promoted successfully from NUR1 FAI…" at bounding box center [284, 141] width 284 height 215
click at [414, 49] on div "×" at bounding box center [414, 49] width 7 height 15
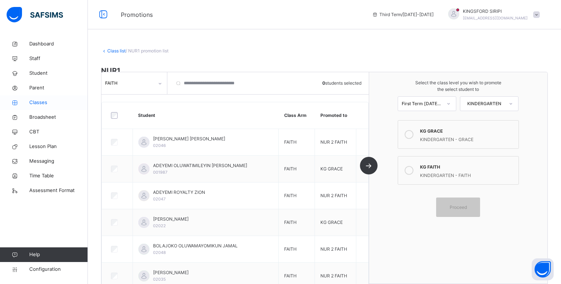
click at [37, 103] on span "Classes" at bounding box center [58, 102] width 59 height 7
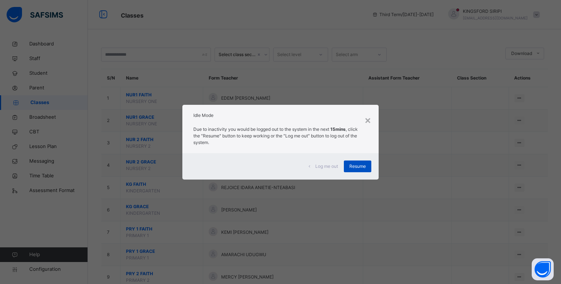
click at [351, 168] on span "Resume" at bounding box center [357, 166] width 16 height 7
click at [355, 170] on div "Resume" at bounding box center [357, 166] width 27 height 12
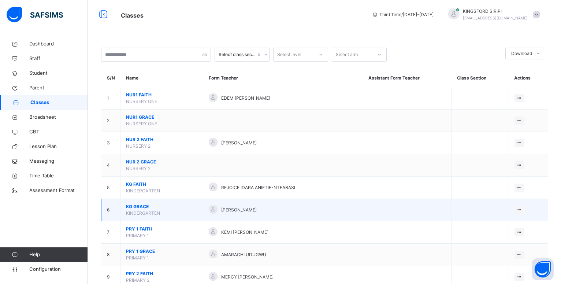
click at [149, 210] on span "KG GRACE" at bounding box center [161, 206] width 71 height 7
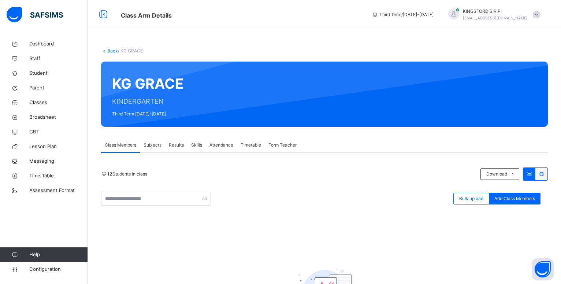
click at [126, 173] on span "12 Students in class" at bounding box center [127, 174] width 40 height 7
click at [133, 198] on input "text" at bounding box center [156, 199] width 110 height 14
click at [122, 144] on span "Class Members" at bounding box center [121, 145] width 32 height 7
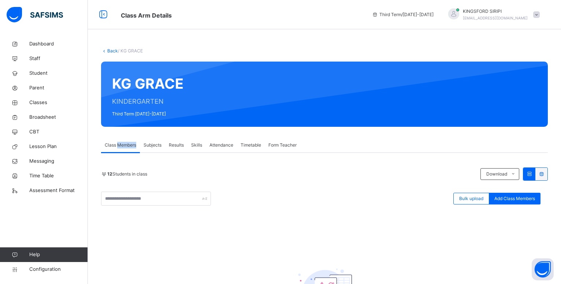
click at [205, 196] on div at bounding box center [156, 199] width 110 height 14
click at [127, 112] on div "KG GRACE KINDERGARTEN Third Term [DATE]-[DATE]" at bounding box center [324, 94] width 447 height 65
click at [134, 50] on span "/ KG GRACE" at bounding box center [130, 50] width 25 height 5
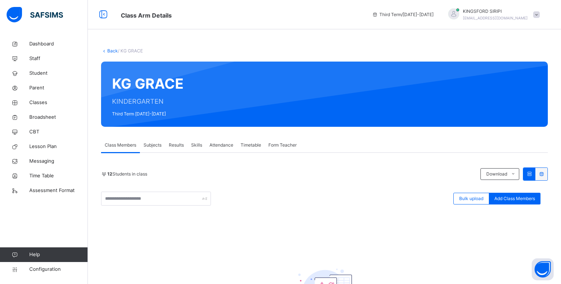
click at [114, 51] on link "Back" at bounding box center [112, 50] width 11 height 5
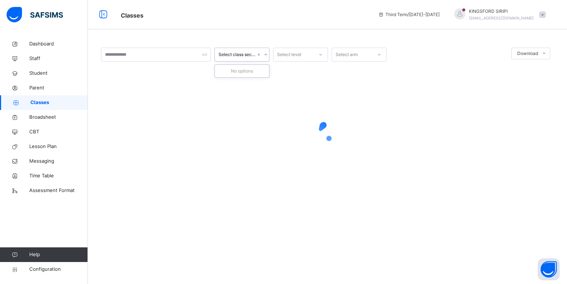
click at [265, 54] on icon at bounding box center [266, 54] width 4 height 7
click at [265, 55] on icon at bounding box center [266, 54] width 4 height 7
click at [206, 55] on div at bounding box center [156, 55] width 110 height 14
click at [545, 53] on icon at bounding box center [544, 54] width 5 height 6
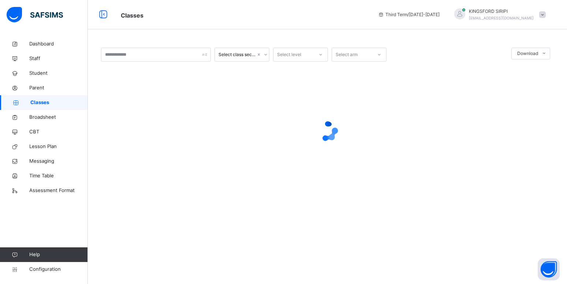
click at [42, 102] on span "Classes" at bounding box center [59, 102] width 58 height 7
click at [41, 102] on span "Classes" at bounding box center [59, 102] width 58 height 7
click at [101, 13] on icon at bounding box center [103, 14] width 12 height 13
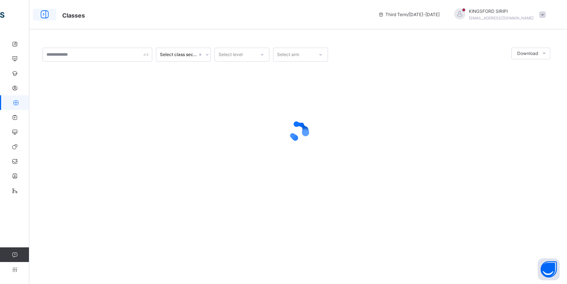
click at [48, 16] on icon at bounding box center [44, 14] width 12 height 13
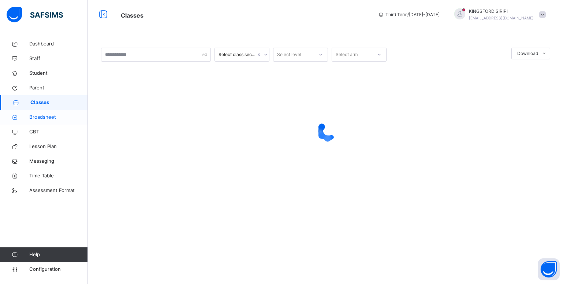
click at [50, 119] on span "Broadsheet" at bounding box center [58, 117] width 59 height 7
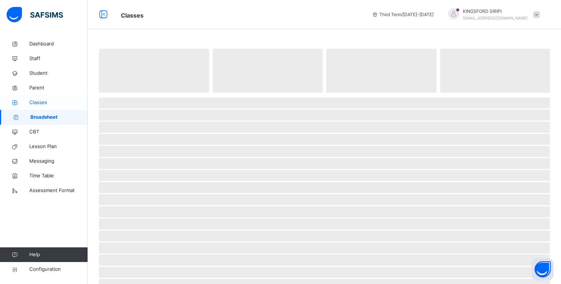
click at [43, 105] on span "Classes" at bounding box center [58, 102] width 59 height 7
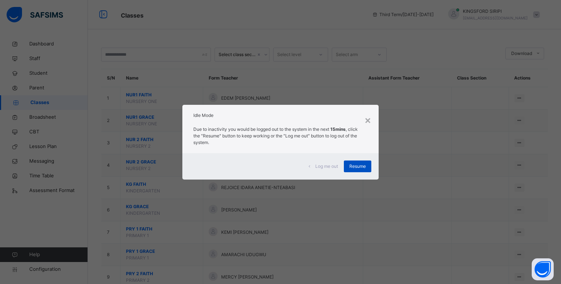
click at [358, 164] on span "Resume" at bounding box center [357, 166] width 16 height 7
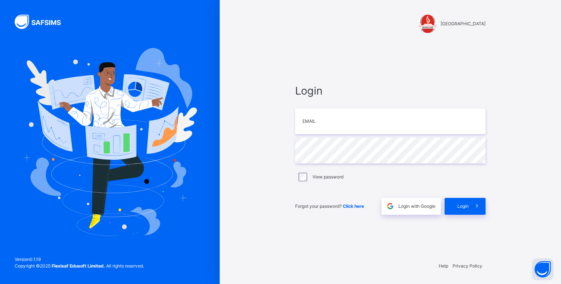
type input "**********"
